Goal: Navigation & Orientation: Understand site structure

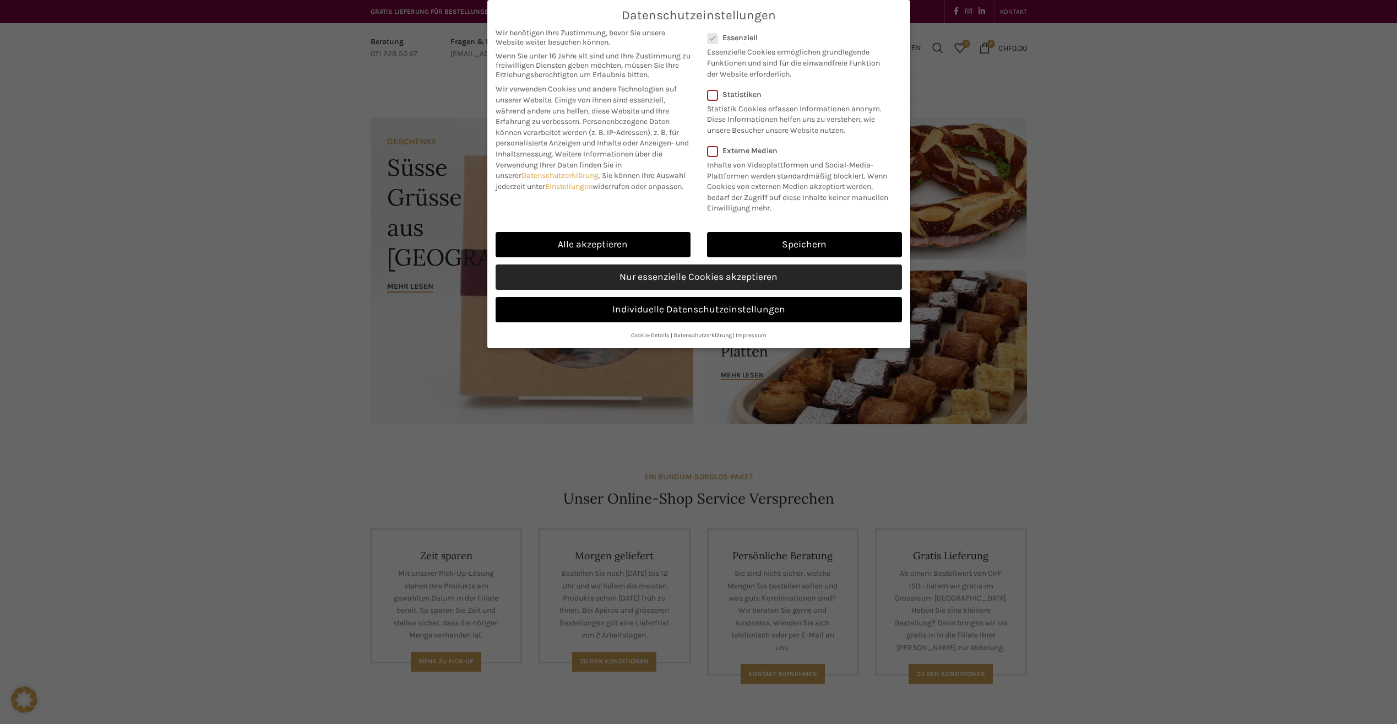
click at [632, 278] on link "Nur essenzielle Cookies akzeptieren" at bounding box center [699, 276] width 406 height 25
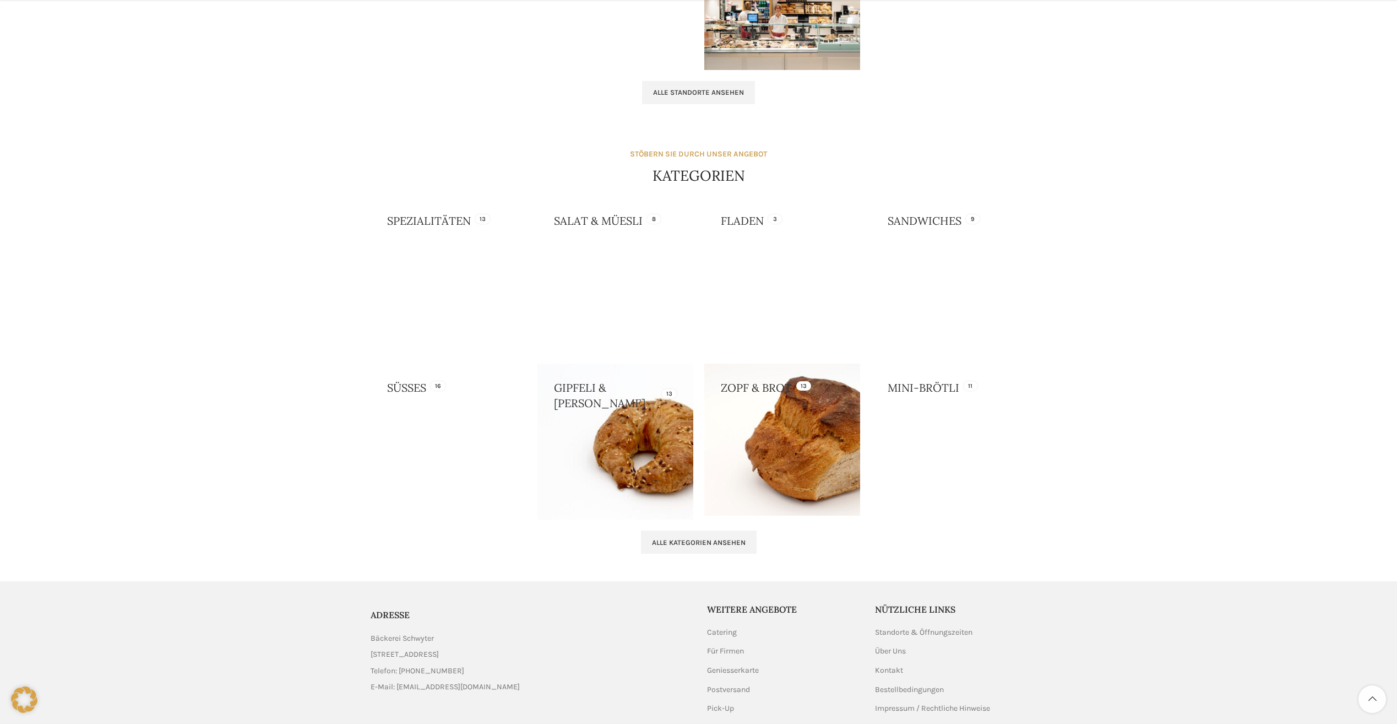
scroll to position [892, 0]
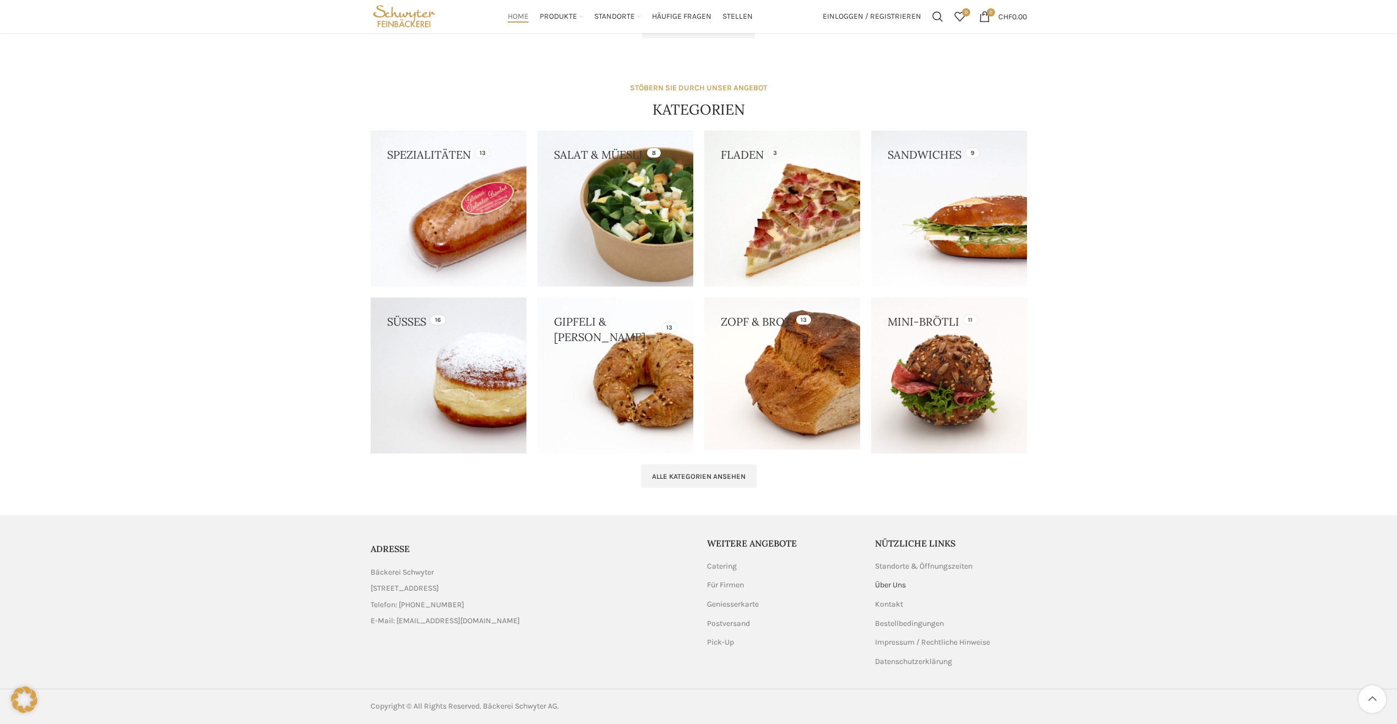
click at [887, 581] on link "Über Uns" at bounding box center [891, 584] width 32 height 11
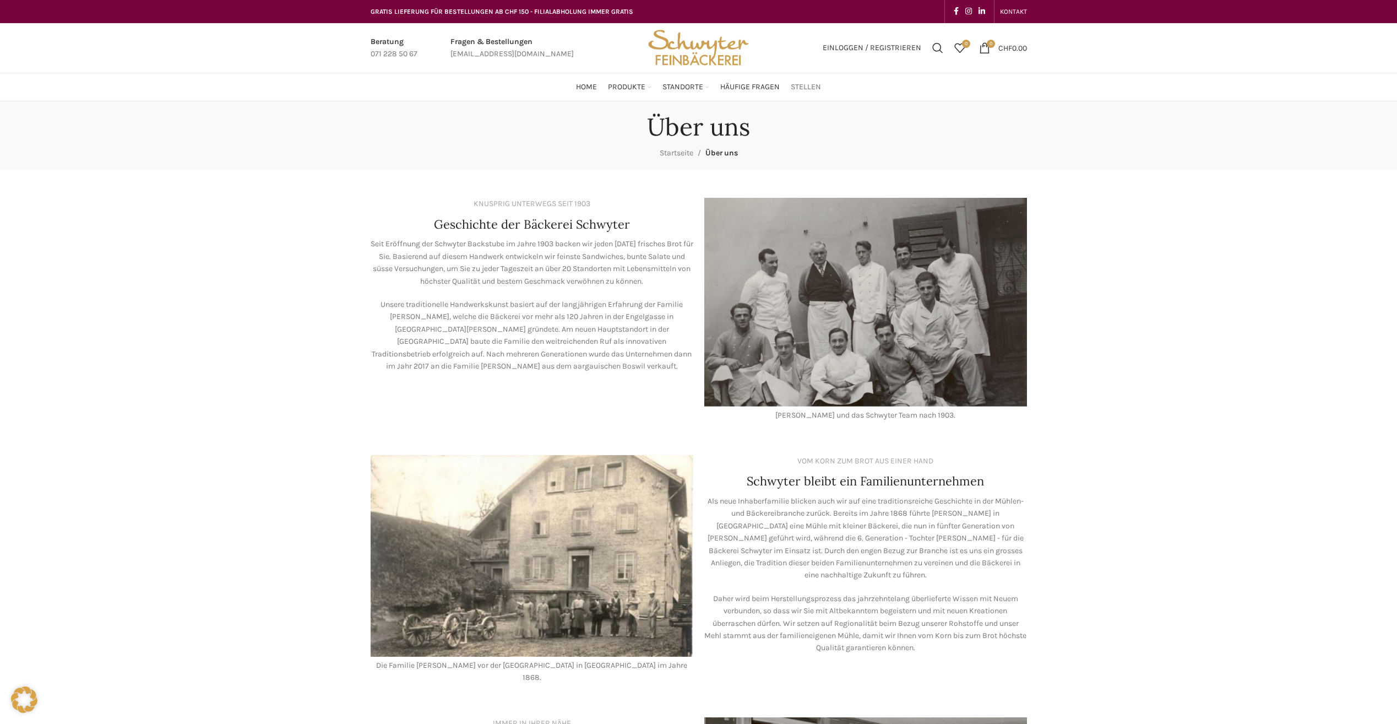
click at [803, 86] on span "Stellen" at bounding box center [806, 87] width 30 height 10
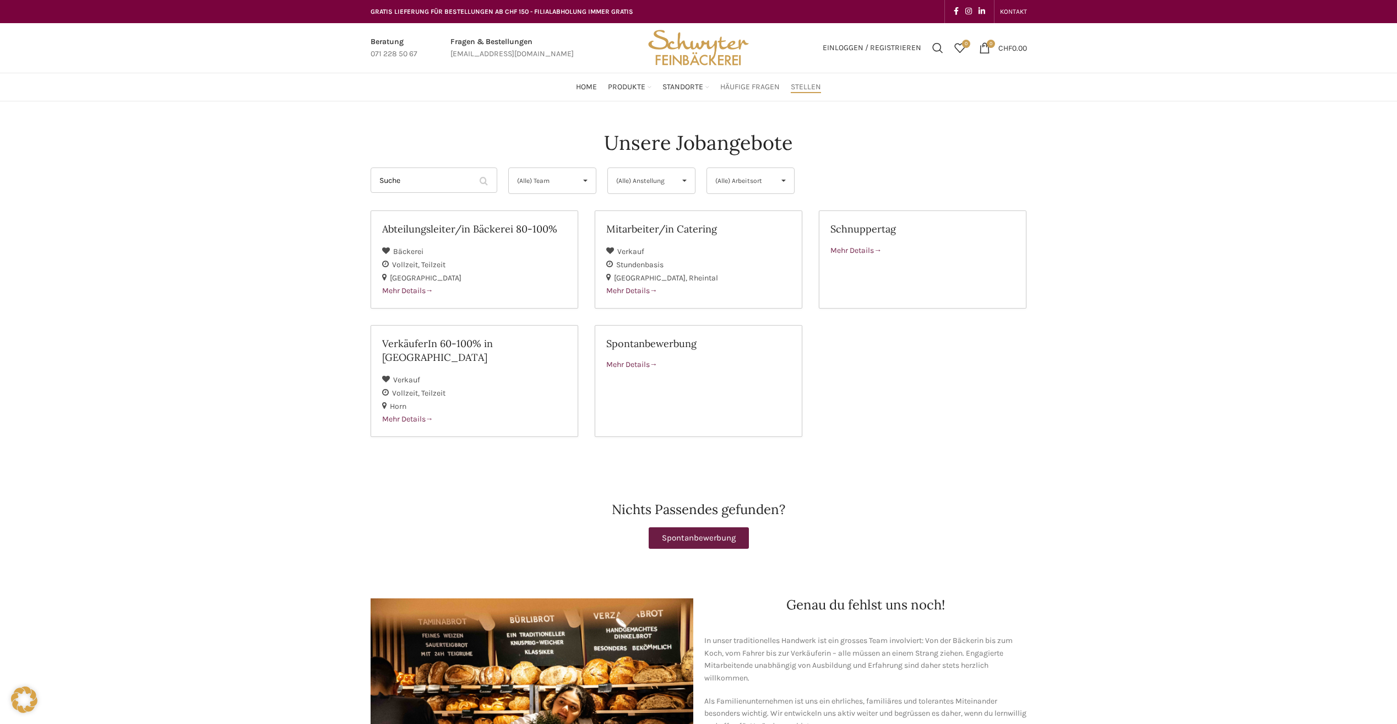
click at [775, 86] on span "Häufige Fragen" at bounding box center [749, 87] width 59 height 10
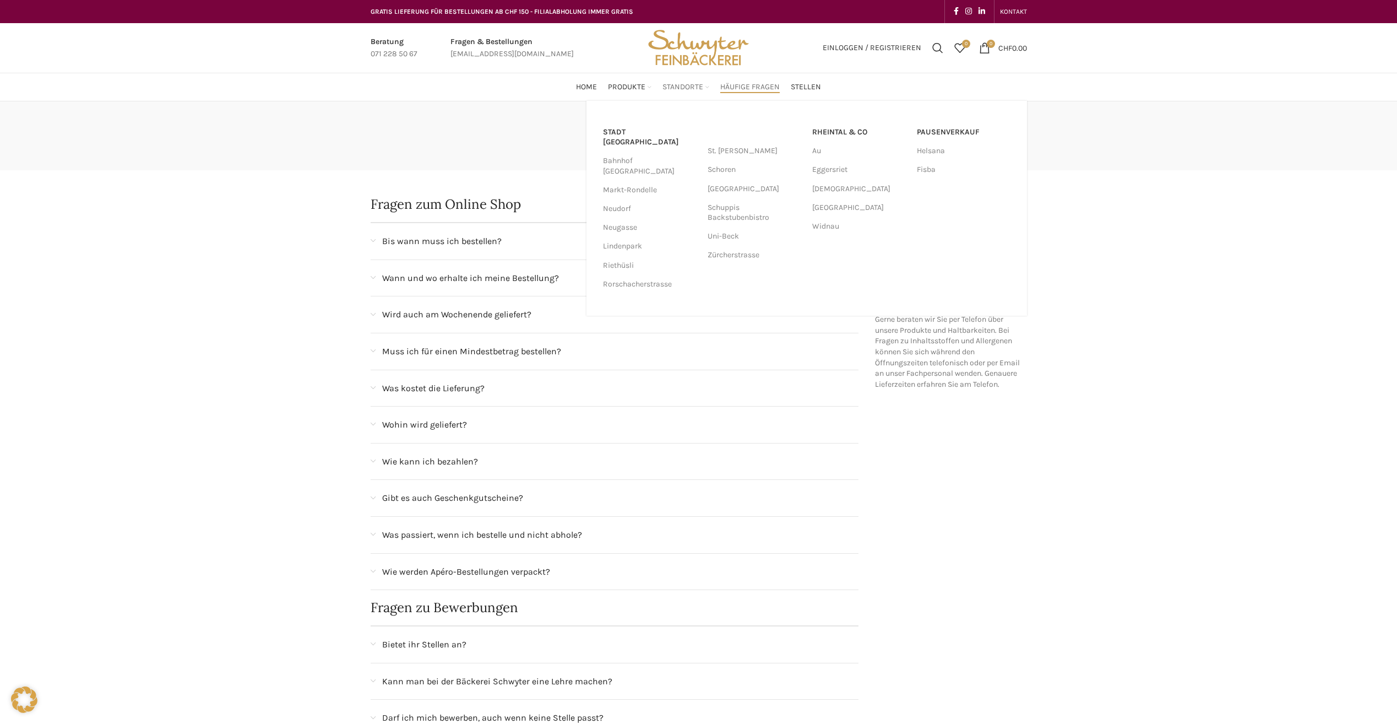
click at [694, 84] on span "Standorte" at bounding box center [682, 87] width 41 height 10
